Goal: Information Seeking & Learning: Compare options

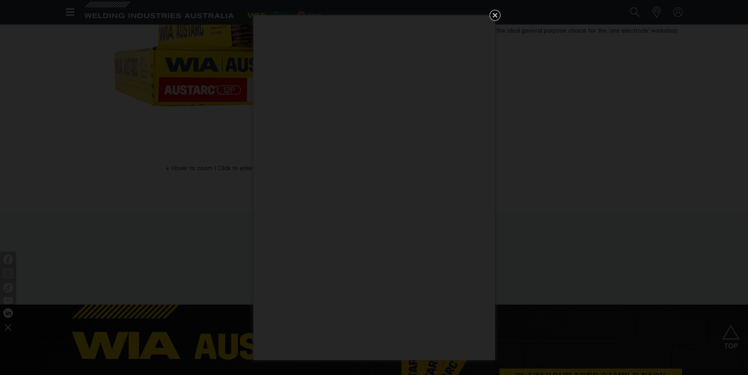
scroll to position [134, 0]
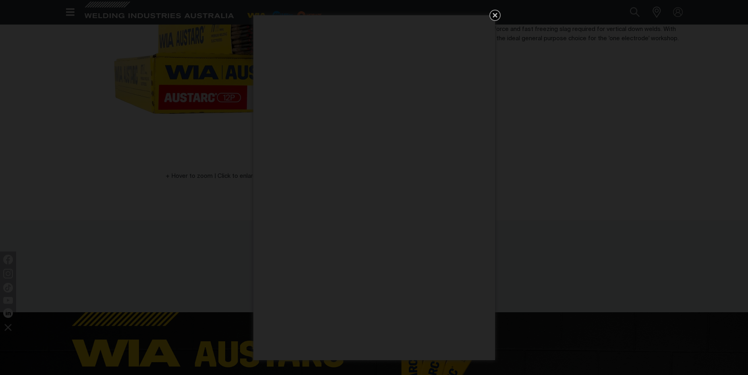
click at [495, 11] on icon "Get 5 WIA Welding Guides Free!" at bounding box center [495, 15] width 10 height 10
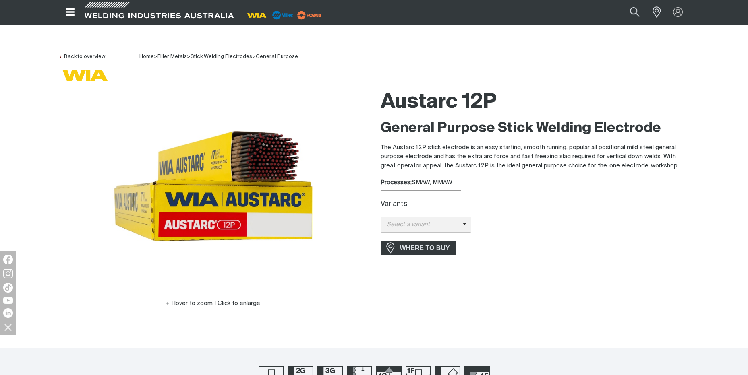
scroll to position [0, 0]
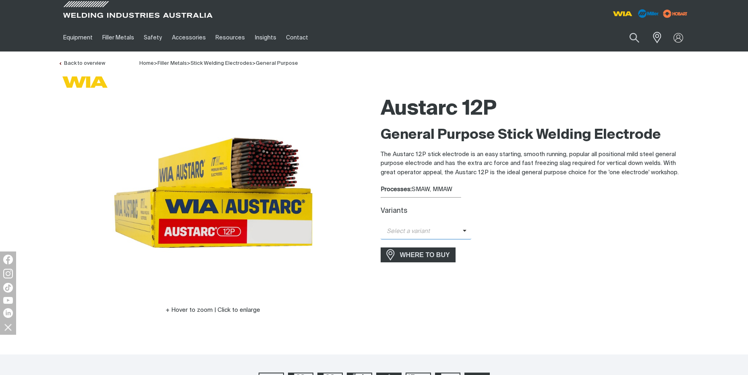
click at [449, 237] on span "Select a variant" at bounding box center [426, 232] width 91 height 16
click at [434, 244] on span "Austarc 12P - 2.5mm" at bounding box center [426, 246] width 91 height 12
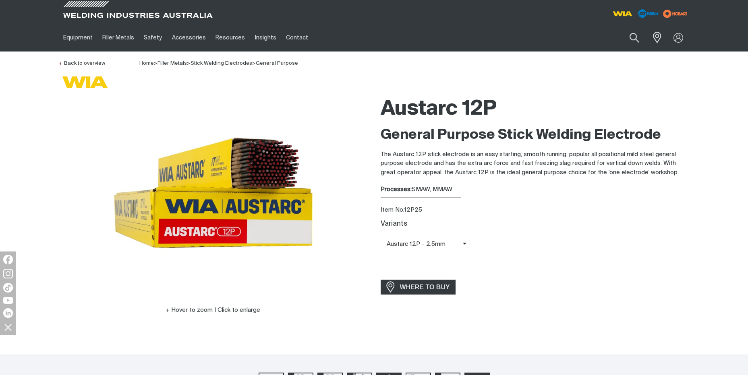
click at [455, 242] on span "Austarc 12P - 2.5mm" at bounding box center [422, 244] width 82 height 9
click at [566, 223] on div "Variants" at bounding box center [535, 224] width 309 height 8
click at [233, 62] on link "Stick Welding Electrodes" at bounding box center [221, 63] width 62 height 5
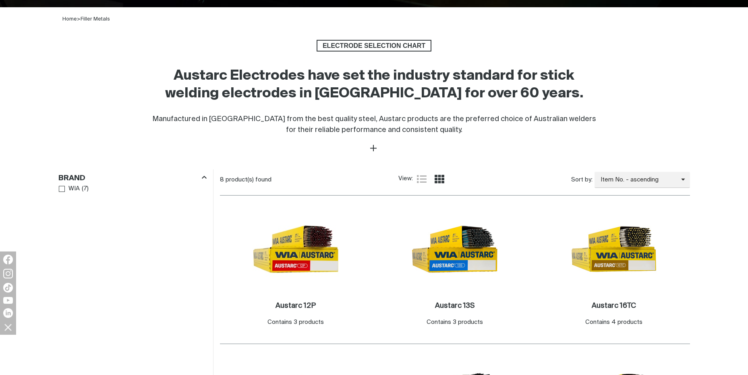
scroll to position [269, 0]
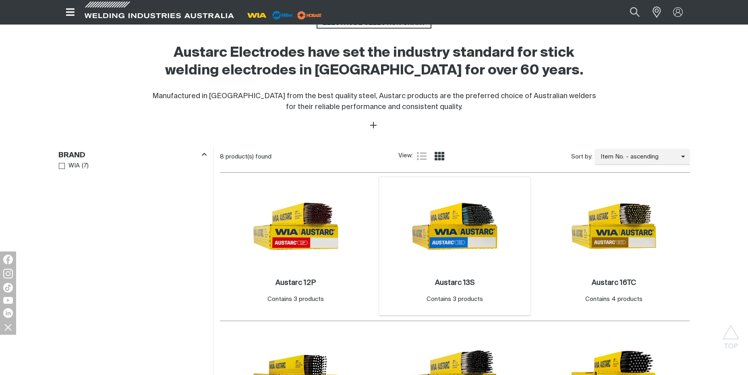
click at [474, 231] on img at bounding box center [455, 226] width 86 height 86
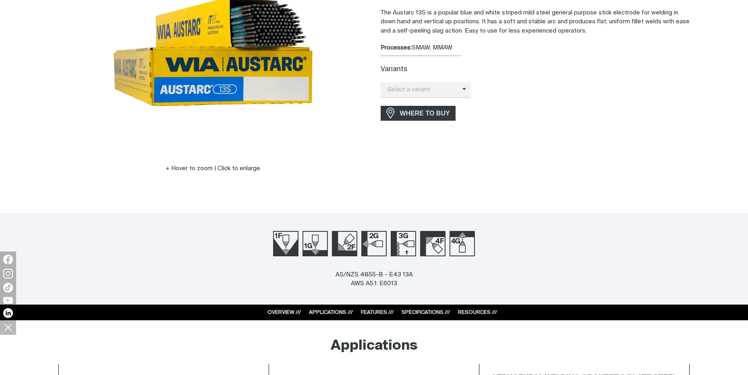
scroll to position [269, 0]
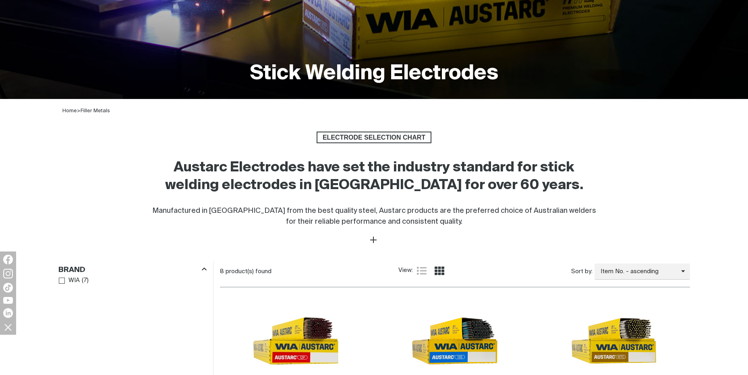
scroll to position [269, 0]
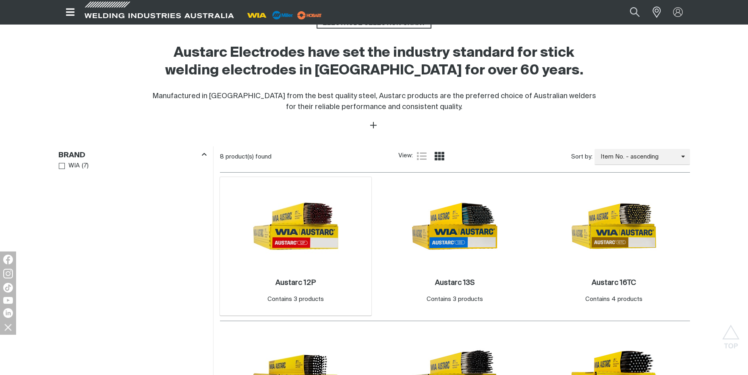
click at [304, 239] on img at bounding box center [295, 226] width 86 height 86
